Goal: Information Seeking & Learning: Learn about a topic

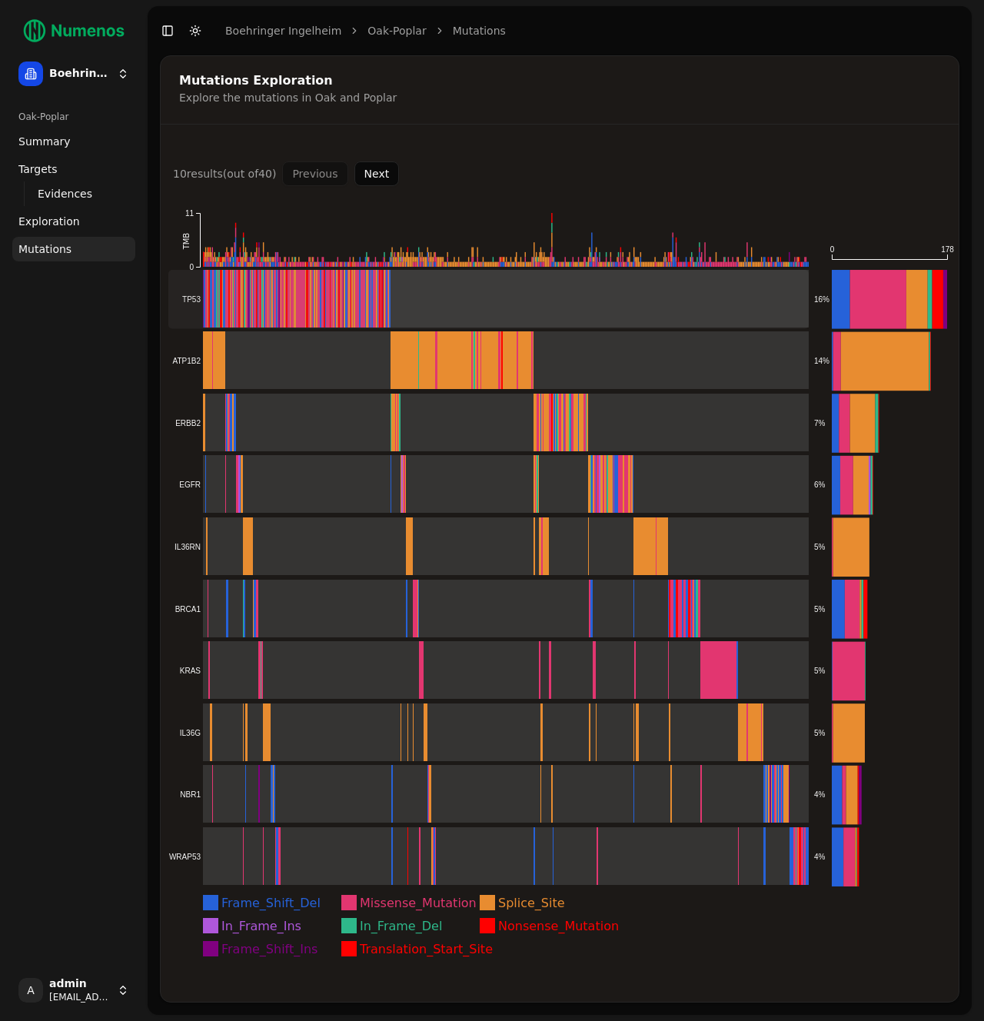
click at [446, 307] on rect at bounding box center [488, 299] width 640 height 59
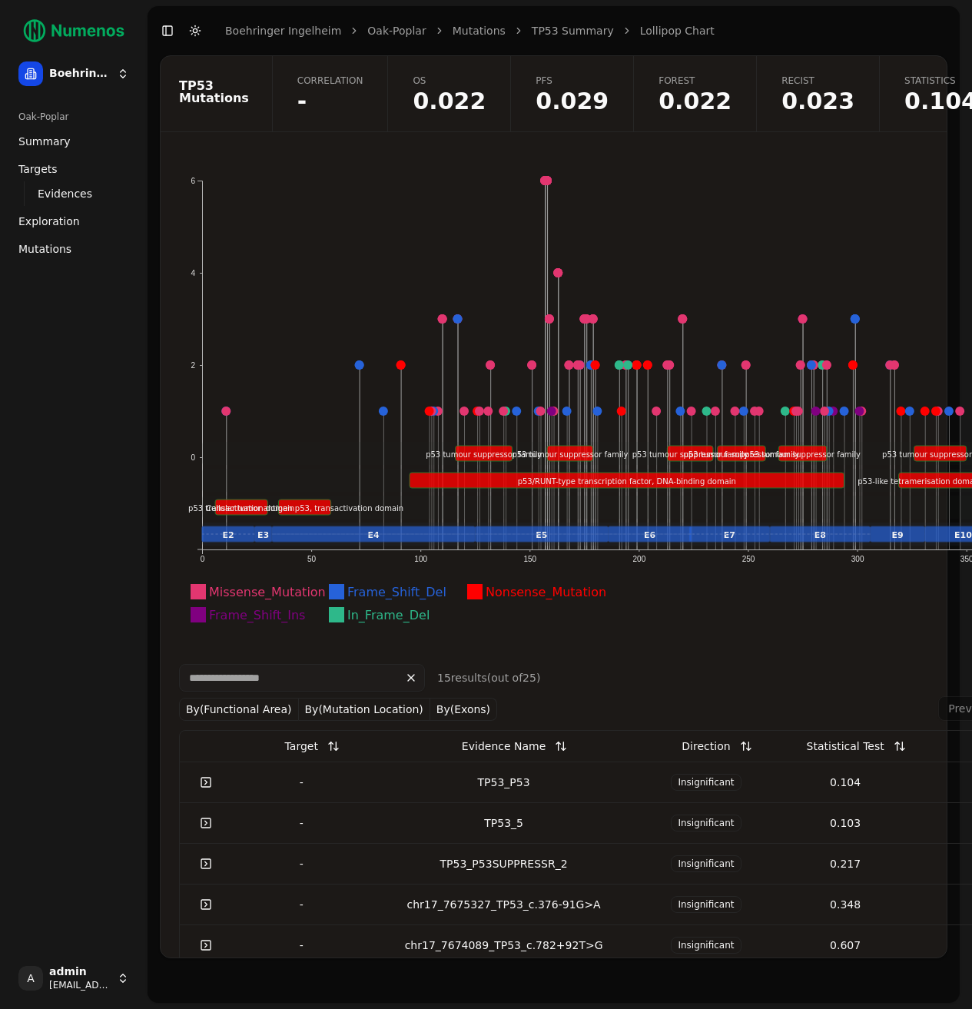
click at [503, 816] on div "TP53_5" at bounding box center [504, 823] width 254 height 15
click at [560, 762] on td "TP53_P53" at bounding box center [504, 782] width 266 height 41
